Goal: Transaction & Acquisition: Obtain resource

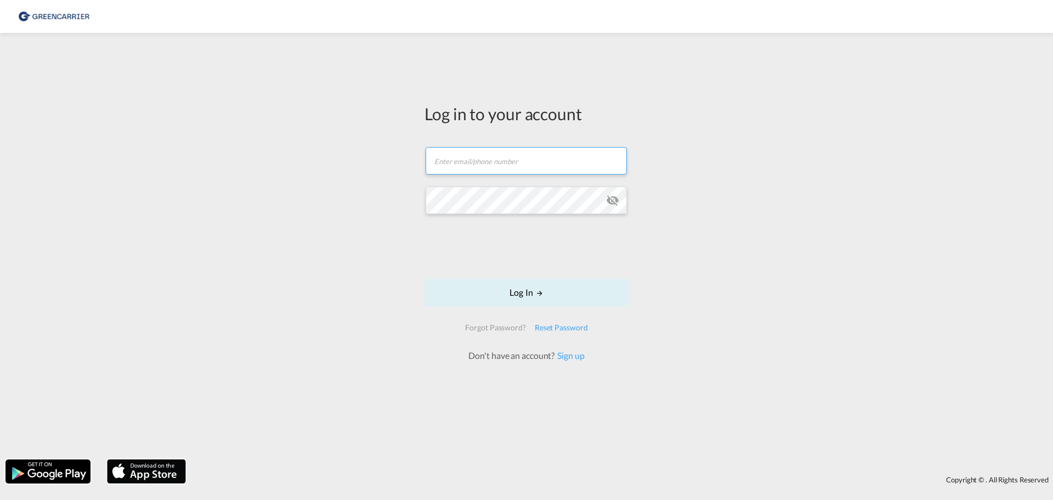
click at [473, 162] on input "text" at bounding box center [526, 160] width 201 height 27
type input "mbsve@scangl.com"
click at [516, 300] on button "Log In" at bounding box center [526, 292] width 204 height 27
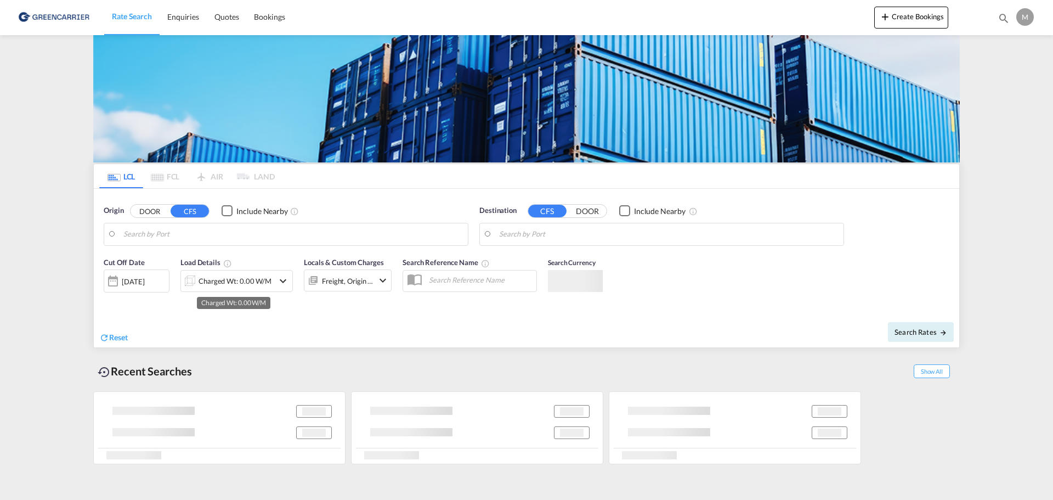
type input "DK-6330, [GEOGRAPHIC_DATA]"
type input "[GEOGRAPHIC_DATA], [GEOGRAPHIC_DATA], USHOU"
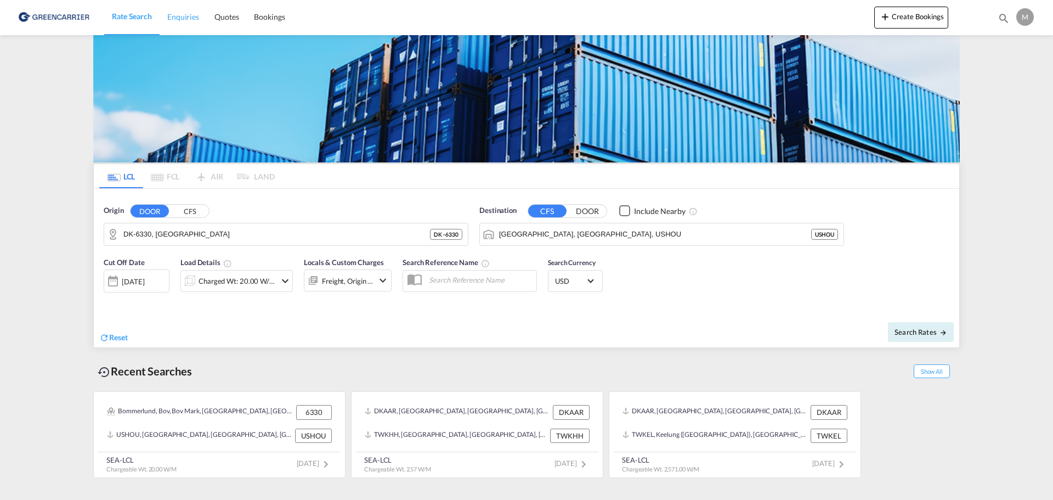
click at [189, 23] on link "Enquiries" at bounding box center [183, 17] width 47 height 36
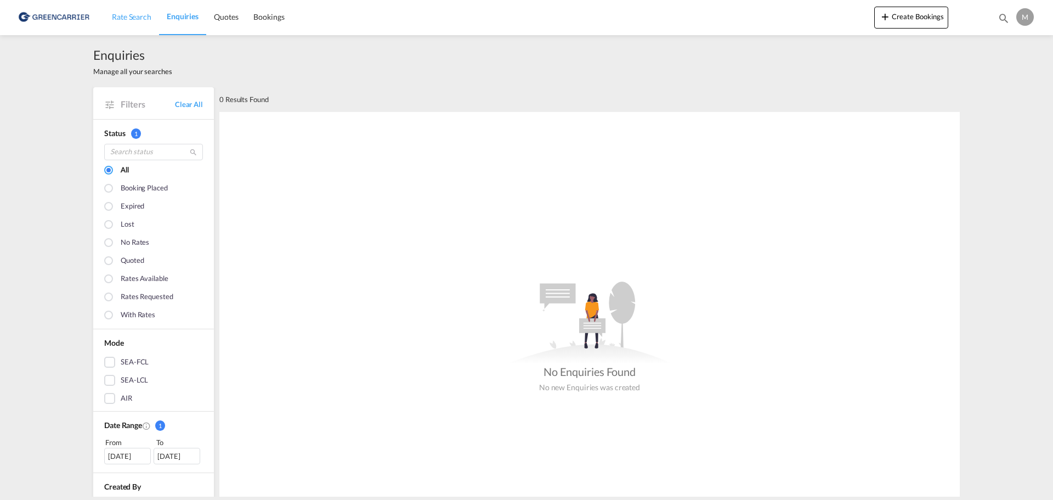
click at [137, 10] on link "Rate Search" at bounding box center [131, 17] width 55 height 36
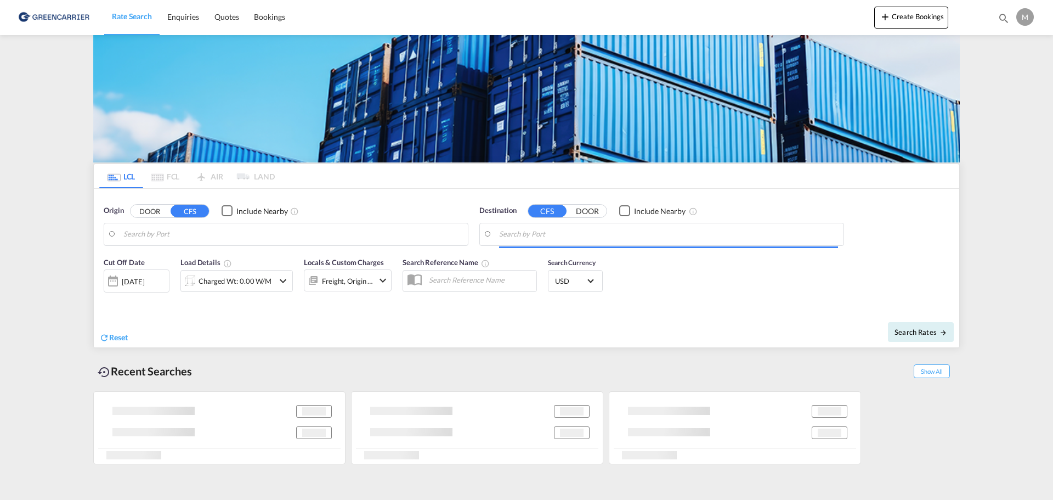
type input "DK-6330, [GEOGRAPHIC_DATA]"
type input "[GEOGRAPHIC_DATA], [GEOGRAPHIC_DATA], USHOU"
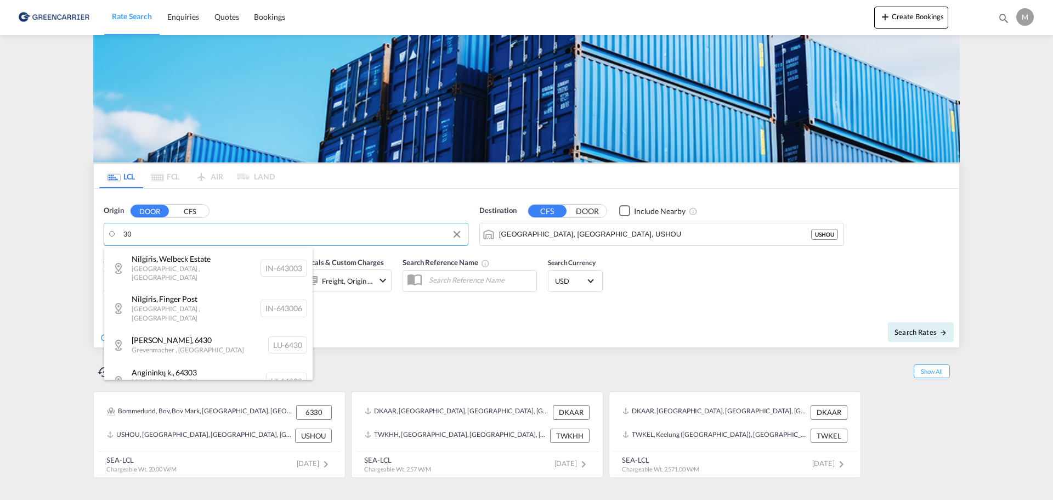
type input "0"
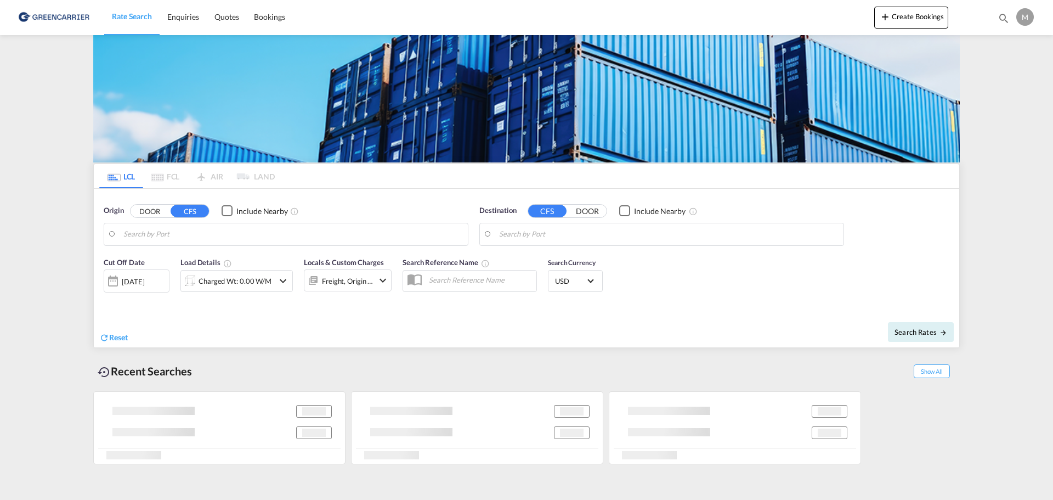
type input "DK-6330, [GEOGRAPHIC_DATA]"
type input "[GEOGRAPHIC_DATA], [GEOGRAPHIC_DATA], USHOU"
